Goal: Complete application form: Complete application form

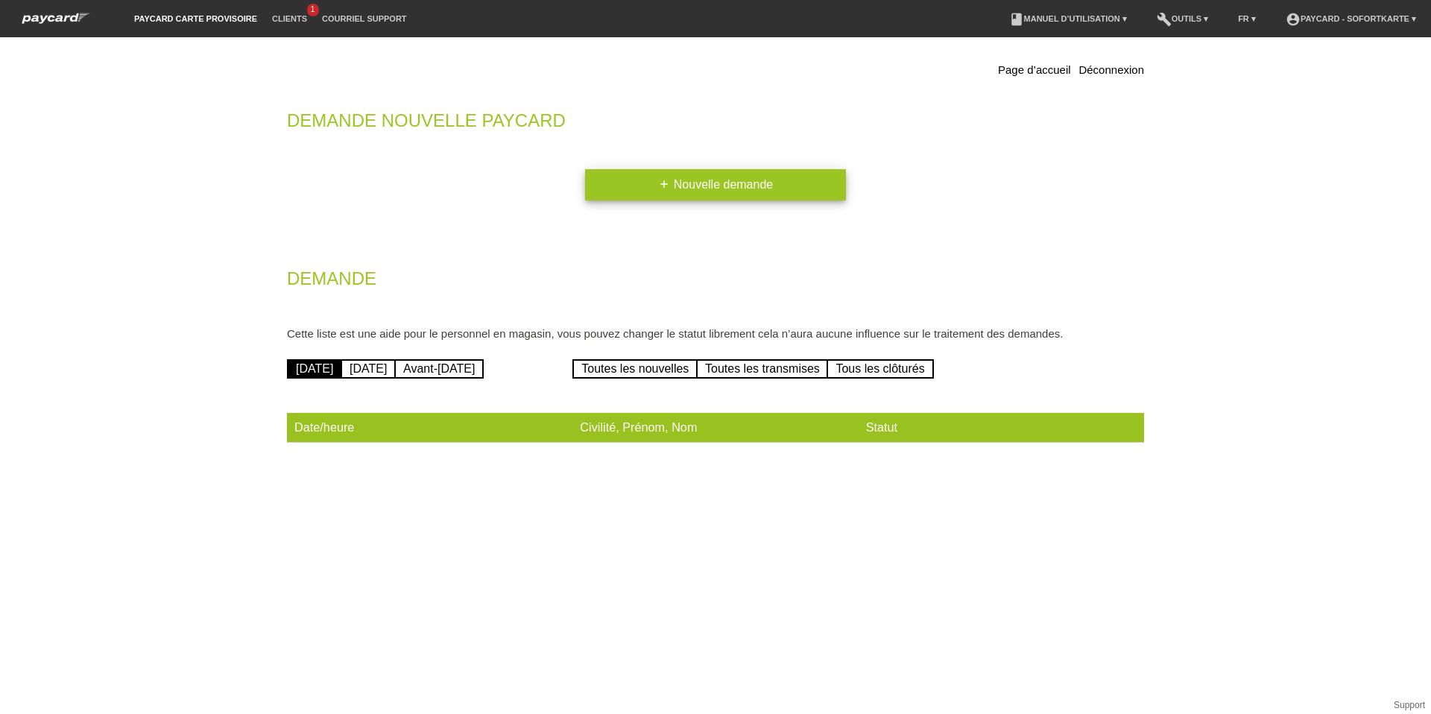
click at [733, 190] on link "add Nouvelle demande" at bounding box center [715, 184] width 261 height 31
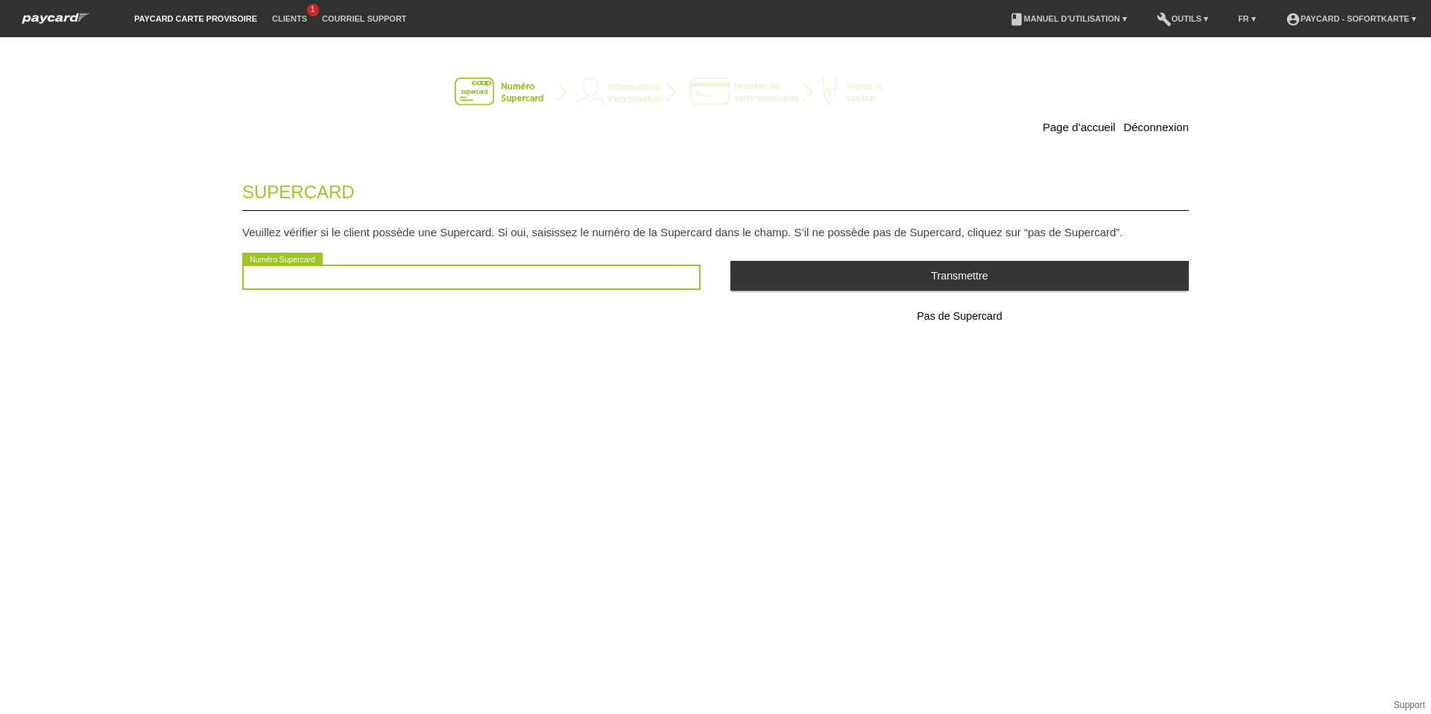
click at [296, 278] on input "text" at bounding box center [471, 277] width 459 height 25
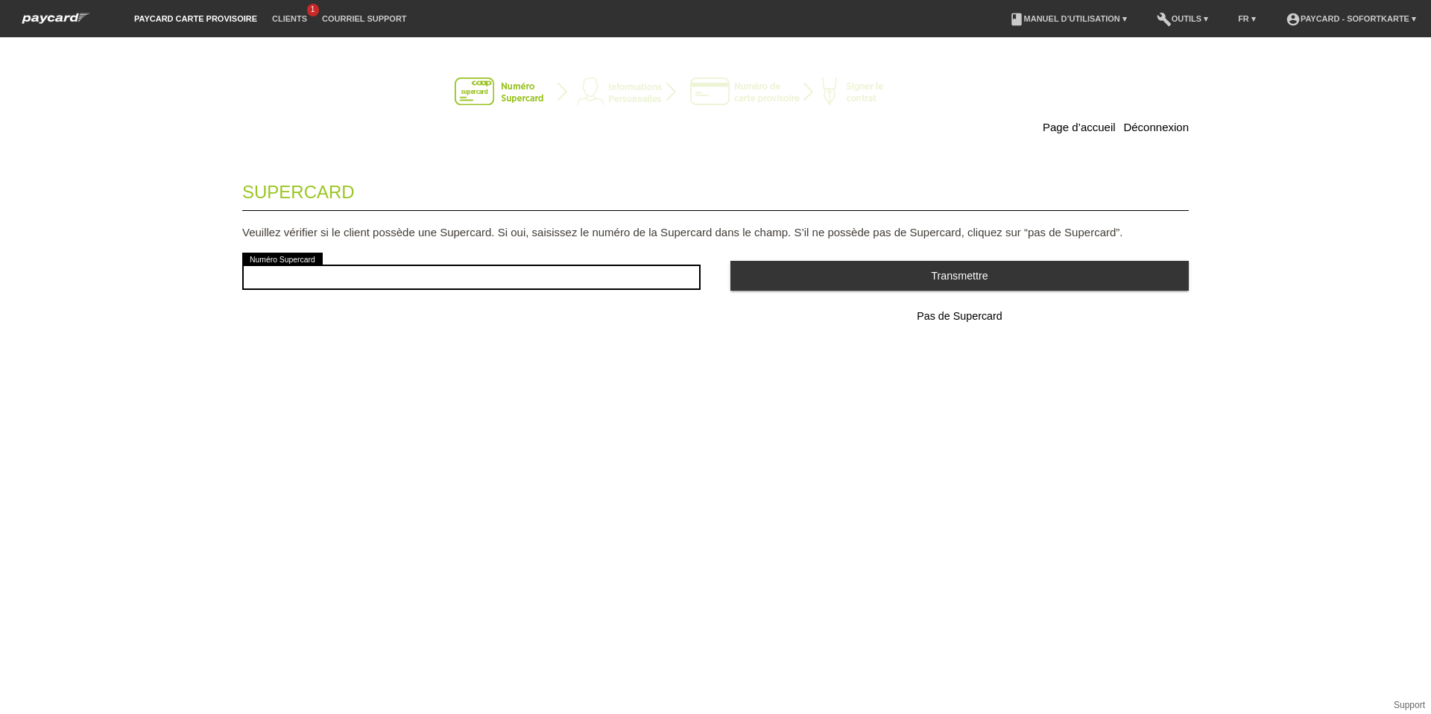
click at [960, 318] on span "Pas de Supercard" at bounding box center [959, 316] width 85 height 12
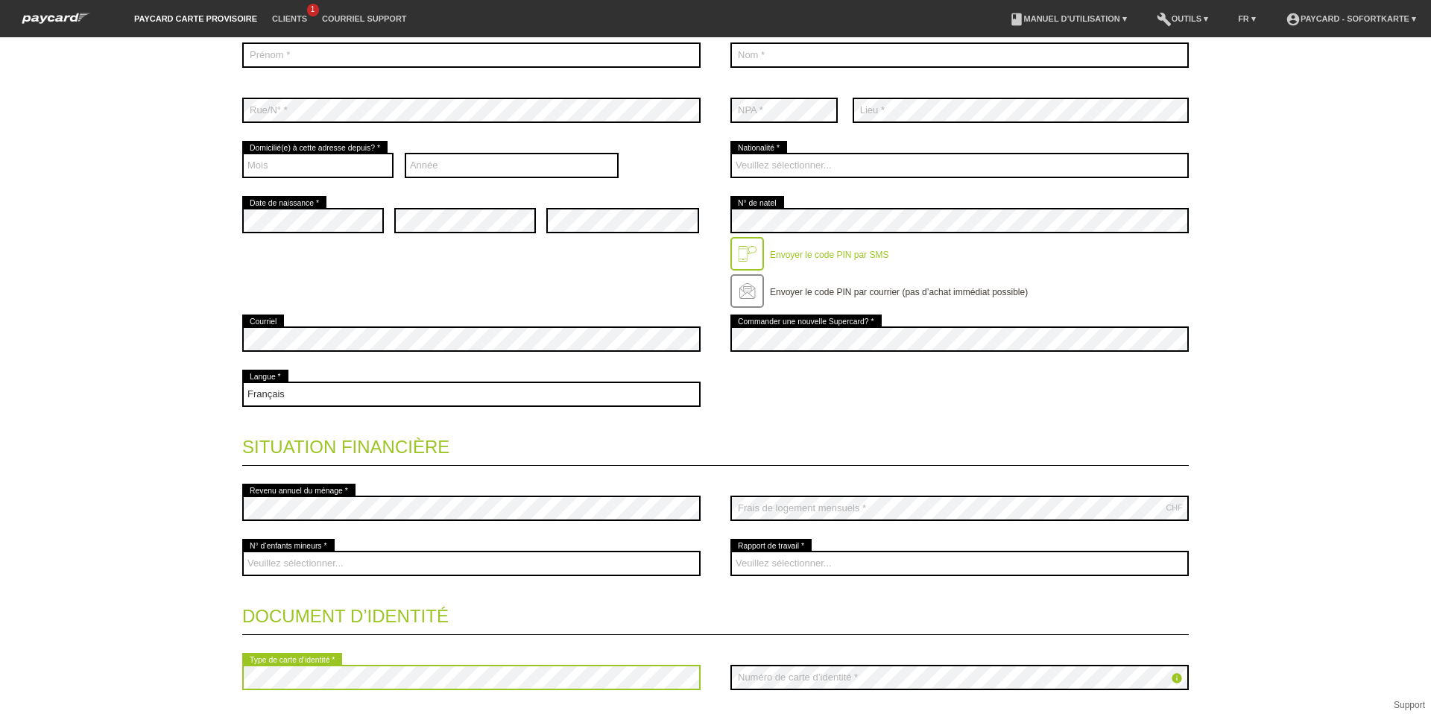
scroll to position [243, 0]
